Goal: Navigation & Orientation: Find specific page/section

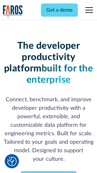
scroll to position [92, 0]
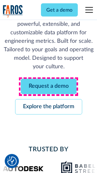
click at [49, 87] on link "Request a demo" at bounding box center [49, 86] width 56 height 15
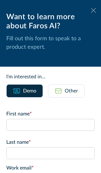
click at [91, 10] on icon at bounding box center [93, 10] width 5 height 5
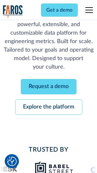
scroll to position [113, 0]
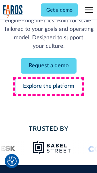
click at [49, 87] on link "Explore the platform" at bounding box center [48, 86] width 67 height 15
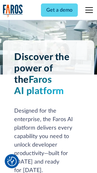
scroll to position [4804, 0]
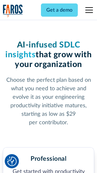
scroll to position [1000, 0]
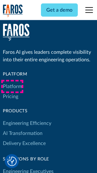
click at [12, 87] on link "Platform" at bounding box center [12, 87] width 19 height 10
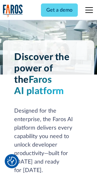
scroll to position [5006, 0]
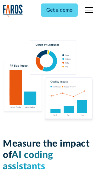
scroll to position [3937, 0]
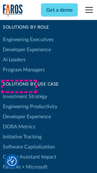
click at [19, 122] on link "DORA Metrics" at bounding box center [19, 127] width 32 height 10
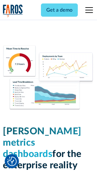
scroll to position [2792, 0]
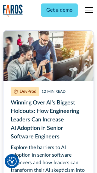
scroll to position [2855, 0]
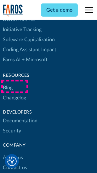
click at [15, 93] on link "Changelog" at bounding box center [14, 98] width 23 height 10
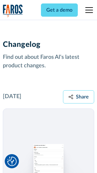
scroll to position [7733, 0]
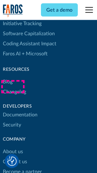
click at [13, 147] on link "About us" at bounding box center [13, 152] width 20 height 10
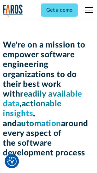
scroll to position [2181, 0]
